Goal: Obtain resource: Download file/media

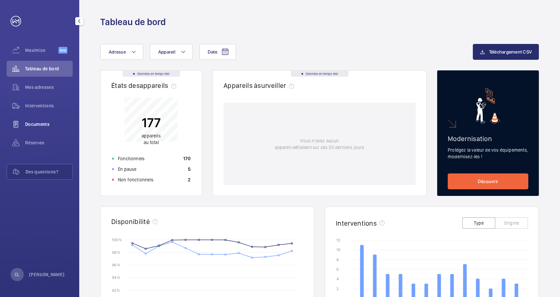
click at [34, 124] on span "Documents" at bounding box center [49, 124] width 48 height 7
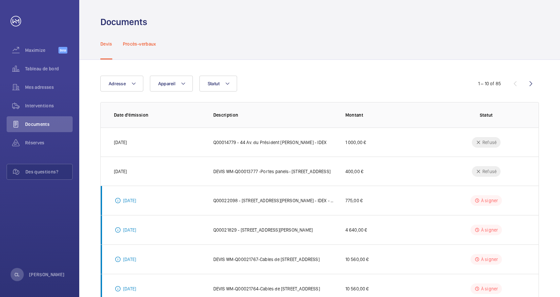
click at [143, 47] on p "Procès-verbaux" at bounding box center [139, 44] width 33 height 7
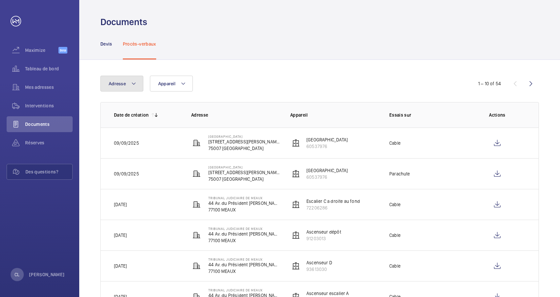
click at [132, 82] on mat-icon at bounding box center [133, 84] width 5 height 8
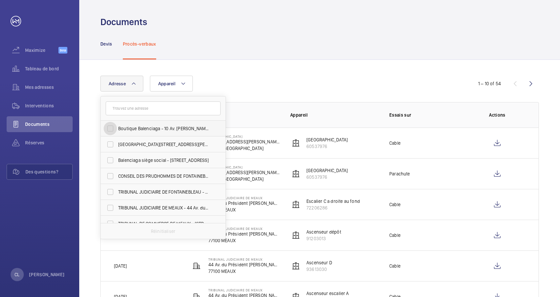
click at [110, 128] on input "Boutique Balenciaga - 10 Av. [PERSON_NAME], [GEOGRAPHIC_DATA]" at bounding box center [110, 128] width 13 height 13
checkbox input "true"
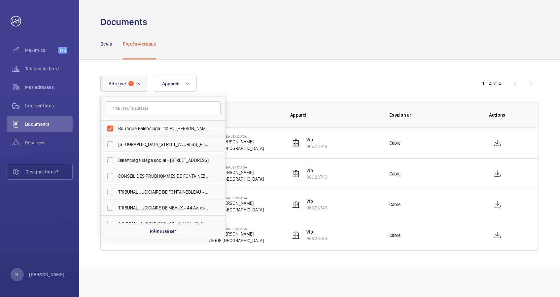
click at [369, 90] on div "Adresse 1 Boutique Balenciaga - 10 Av. [PERSON_NAME][GEOGRAPHIC_DATA][STREET_AD…" at bounding box center [279, 84] width 359 height 16
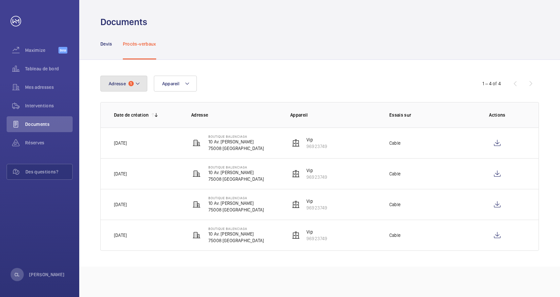
click at [138, 82] on mat-icon at bounding box center [137, 84] width 5 height 8
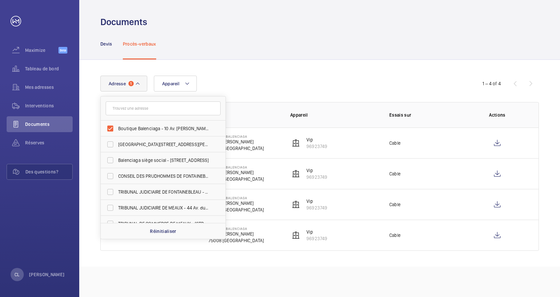
click at [212, 69] on div "Adresse 1 Boutique Balenciaga - 10 Av. [PERSON_NAME][GEOGRAPHIC_DATA][STREET_AD…" at bounding box center [319, 163] width 481 height 207
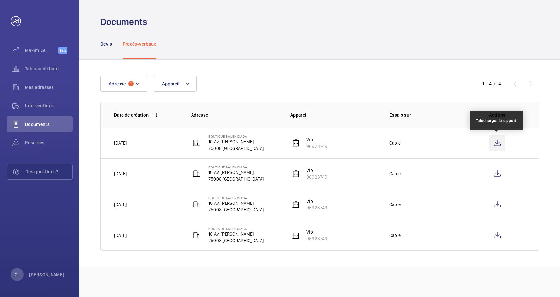
click at [497, 141] on wm-front-icon-button at bounding box center [497, 143] width 16 height 16
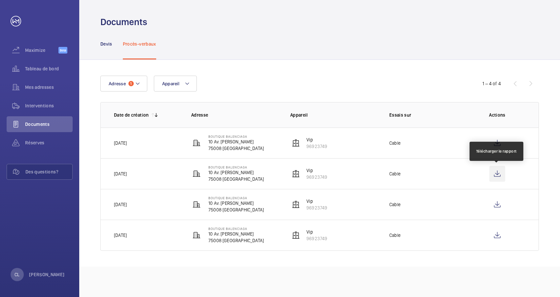
click at [496, 172] on wm-front-icon-button at bounding box center [497, 174] width 16 height 16
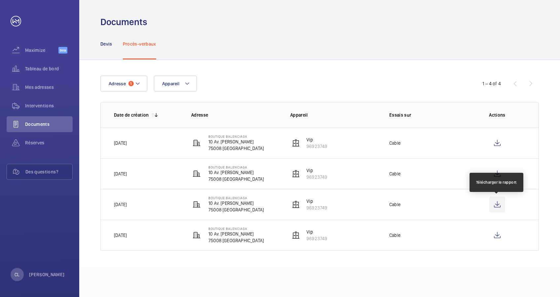
click at [497, 206] on wm-front-icon-button at bounding box center [497, 204] width 16 height 16
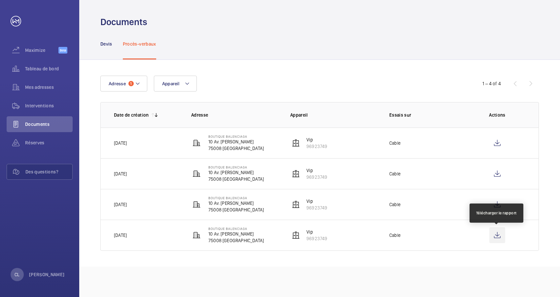
click at [498, 234] on wm-front-icon-button at bounding box center [497, 235] width 16 height 16
click at [102, 42] on p "Devis" at bounding box center [106, 44] width 12 height 7
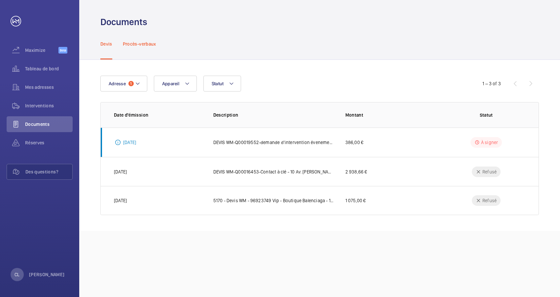
click at [145, 45] on p "Procès-verbaux" at bounding box center [139, 44] width 33 height 7
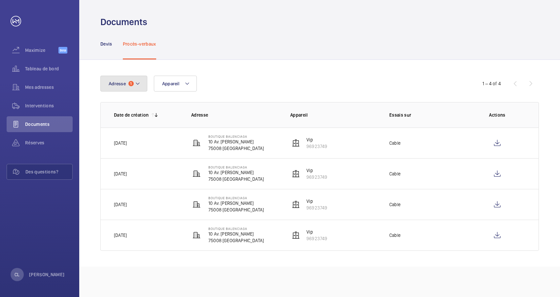
click at [132, 83] on span "1" at bounding box center [130, 83] width 5 height 5
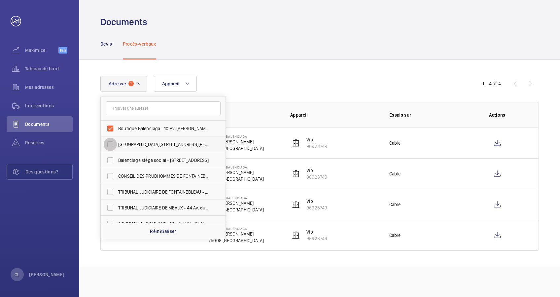
click at [112, 146] on input "[GEOGRAPHIC_DATA][STREET_ADDRESS][PERSON_NAME]" at bounding box center [110, 144] width 13 height 13
checkbox input "true"
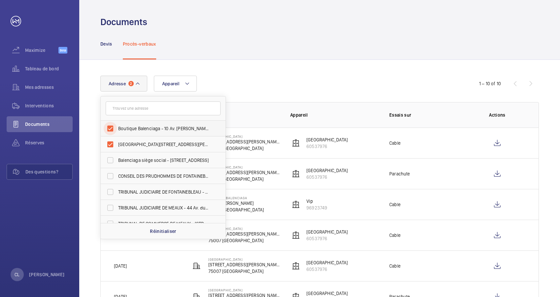
drag, startPoint x: 108, startPoint y: 124, endPoint x: 130, endPoint y: 122, distance: 22.3
click at [111, 124] on input "Boutique Balenciaga - 10 Av. [PERSON_NAME], [GEOGRAPHIC_DATA]" at bounding box center [110, 128] width 13 height 13
click at [111, 128] on input "Boutique Balenciaga - 10 Av. [PERSON_NAME], [GEOGRAPHIC_DATA]" at bounding box center [110, 128] width 13 height 13
checkbox input "true"
click at [109, 140] on input "[GEOGRAPHIC_DATA][STREET_ADDRESS][PERSON_NAME]" at bounding box center [110, 144] width 13 height 13
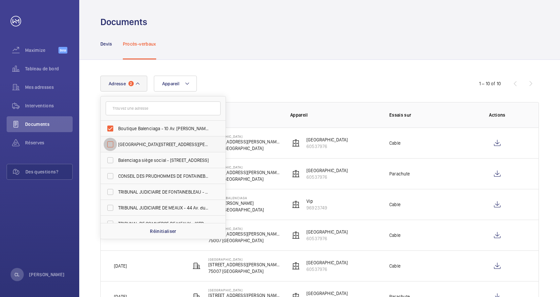
checkbox input "false"
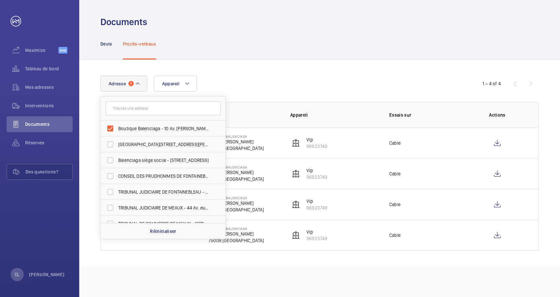
click at [225, 74] on div "Adresse 1 Boutique Balenciaga - 10 Av. [PERSON_NAME][GEOGRAPHIC_DATA][STREET_AD…" at bounding box center [319, 163] width 481 height 207
